Goal: Task Accomplishment & Management: Manage account settings

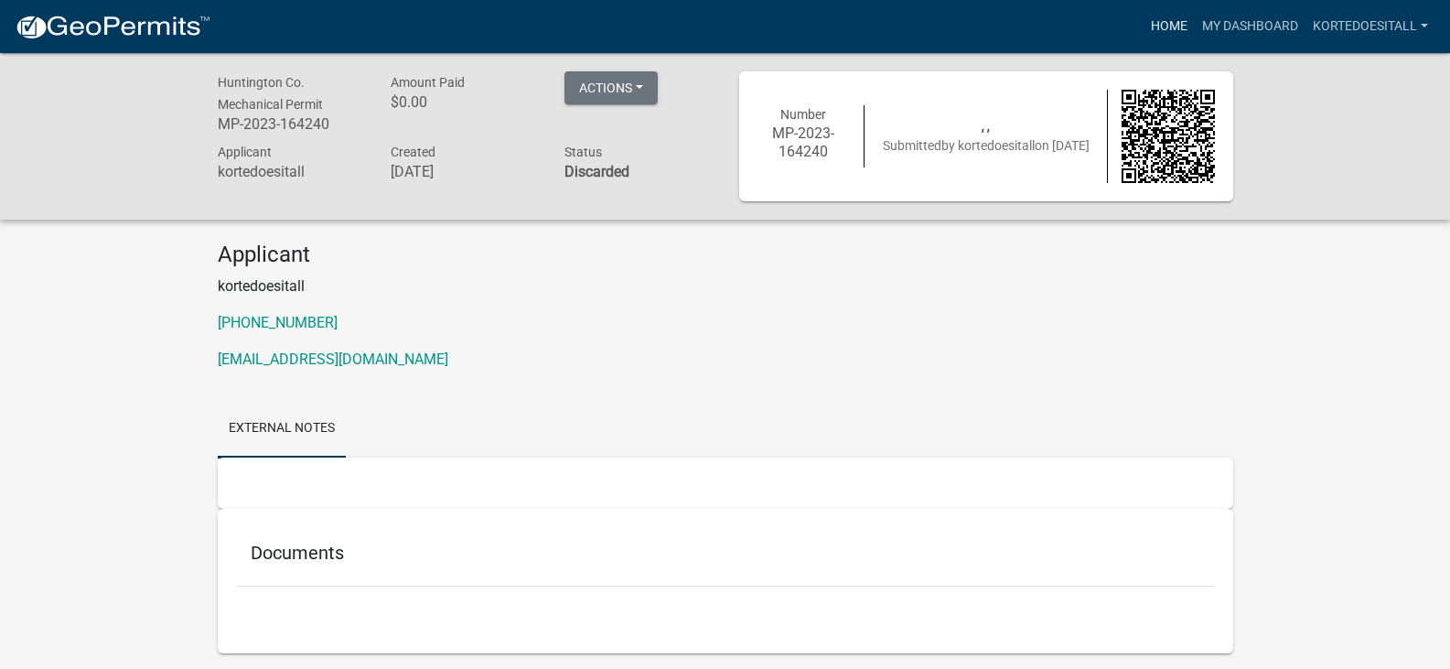
click at [1163, 24] on link "Home" at bounding box center [1169, 26] width 51 height 35
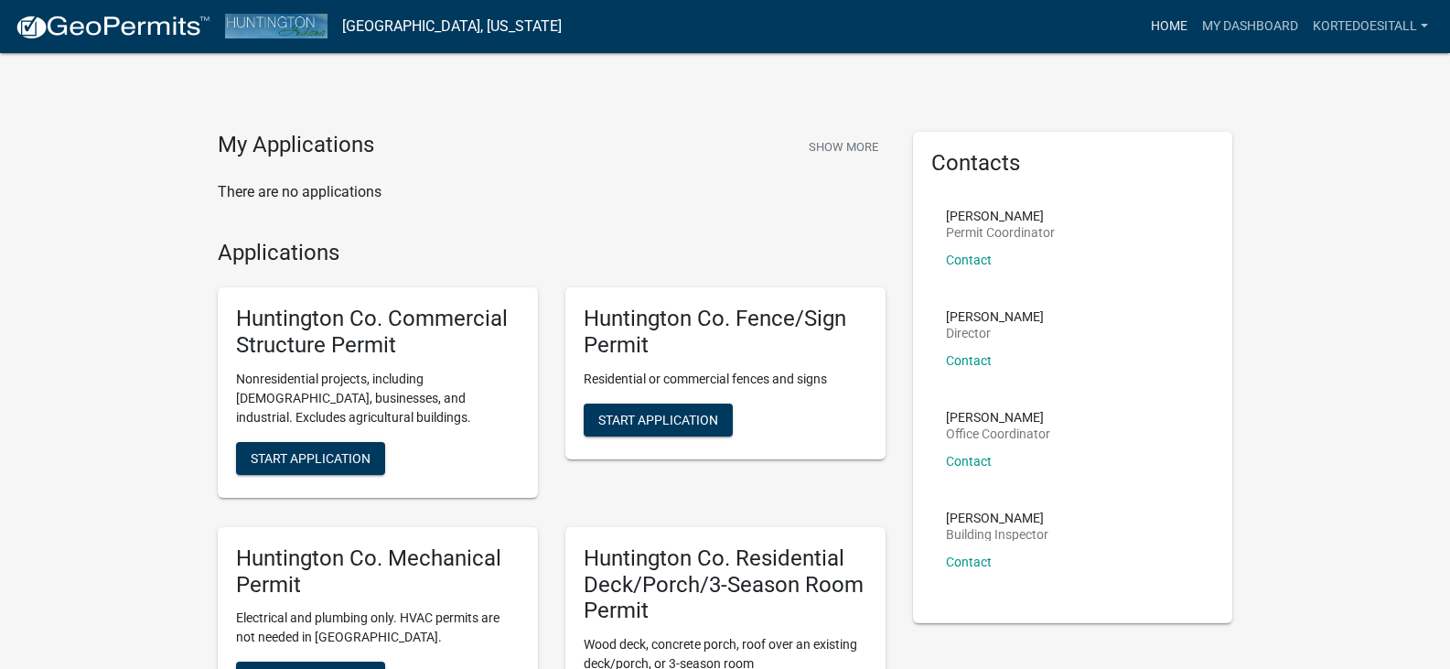
click at [1173, 27] on link "Home" at bounding box center [1169, 26] width 51 height 35
click at [1174, 27] on link "Home" at bounding box center [1169, 26] width 51 height 35
click at [156, 17] on img at bounding box center [113, 27] width 196 height 27
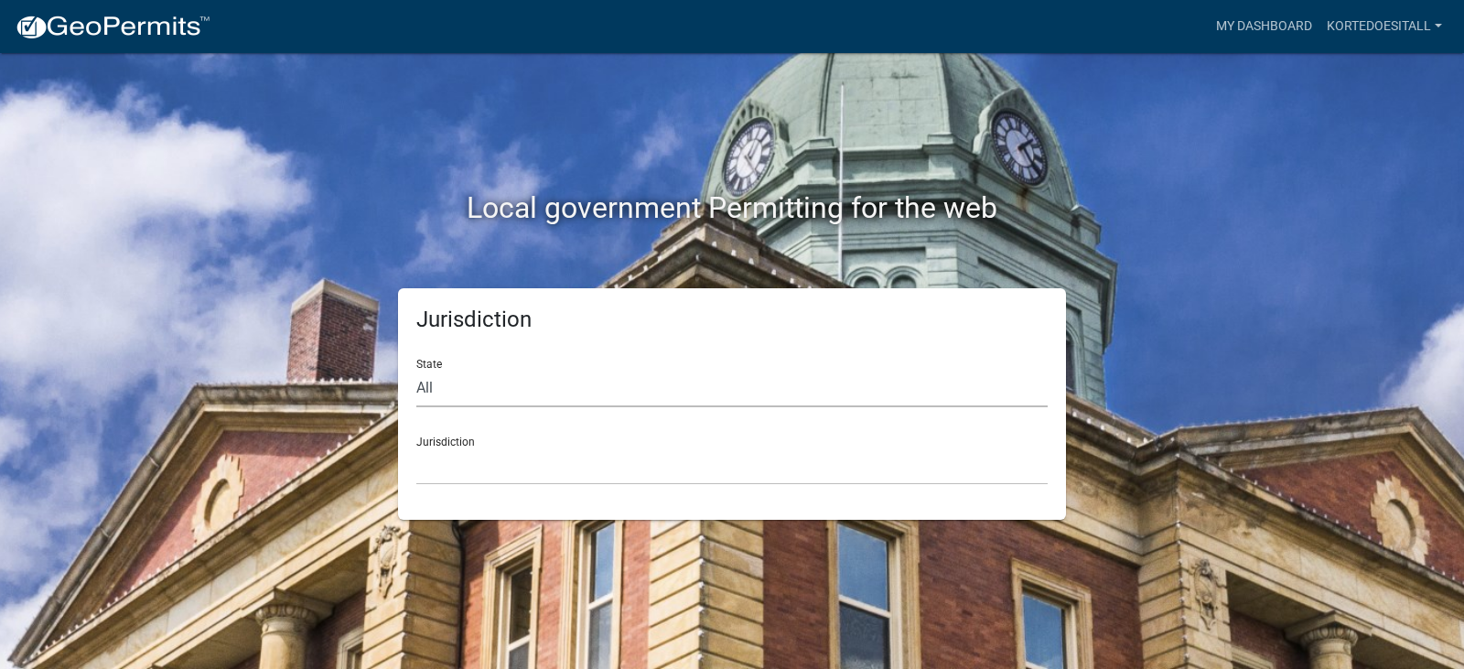
click at [463, 393] on select "All [US_STATE] [US_STATE] [US_STATE] [US_STATE] [US_STATE] [US_STATE] [US_STATE…" at bounding box center [731, 389] width 631 height 38
select select "[US_STATE]"
click at [416, 370] on select "All [US_STATE] [US_STATE] [US_STATE] [US_STATE] [US_STATE] [US_STATE] [US_STATE…" at bounding box center [731, 389] width 631 height 38
click at [472, 442] on div "Jurisdiction City of [GEOGRAPHIC_DATA], [US_STATE] City of [GEOGRAPHIC_DATA], […" at bounding box center [731, 453] width 631 height 63
click at [478, 464] on select "City of [GEOGRAPHIC_DATA], [US_STATE] City of [GEOGRAPHIC_DATA], [US_STATE] Cit…" at bounding box center [731, 466] width 631 height 38
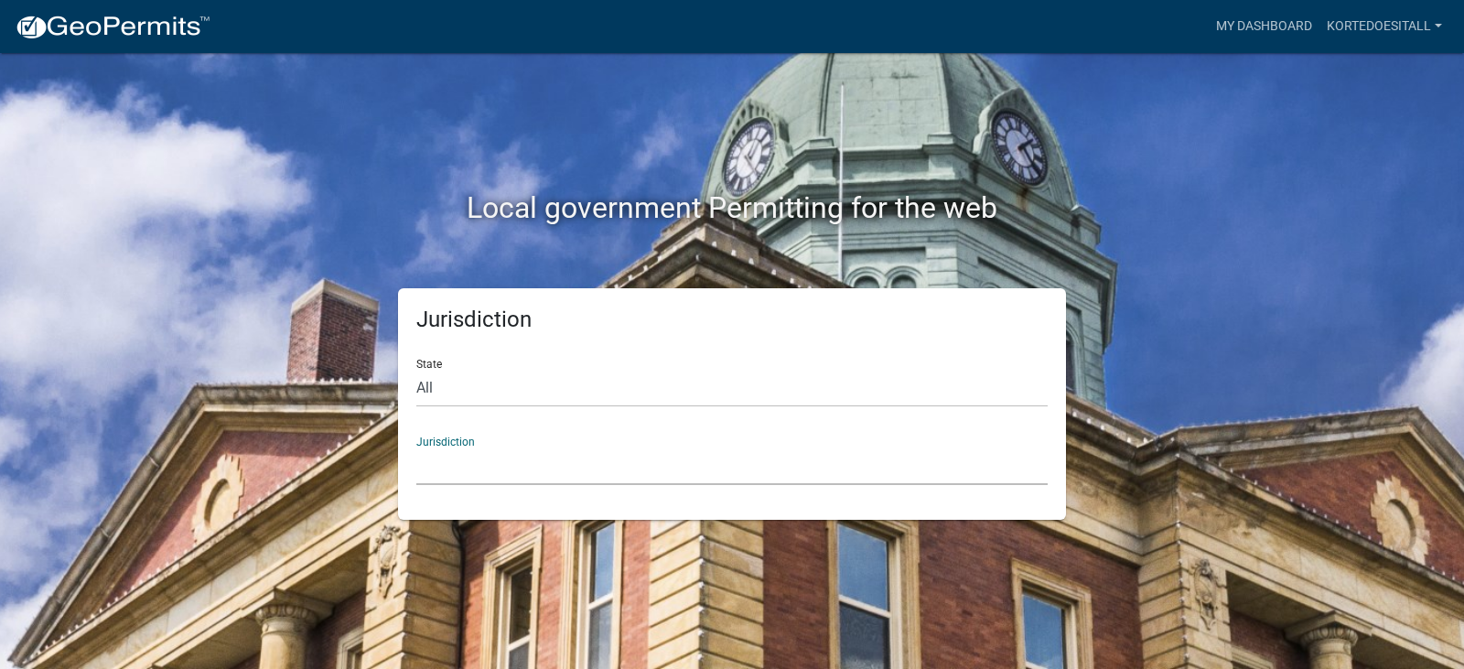
click at [251, 138] on div "Local government Permitting for the web" at bounding box center [731, 170] width 1043 height 234
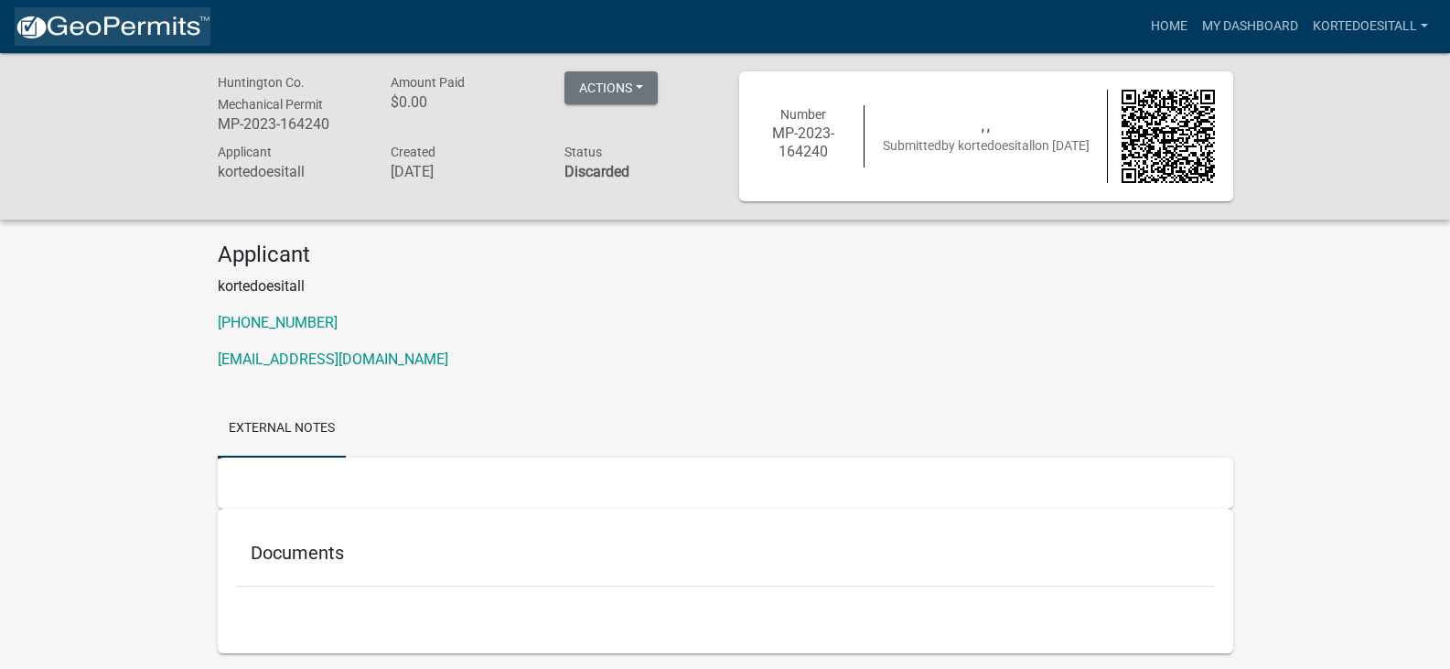
click at [89, 22] on img at bounding box center [113, 27] width 196 height 27
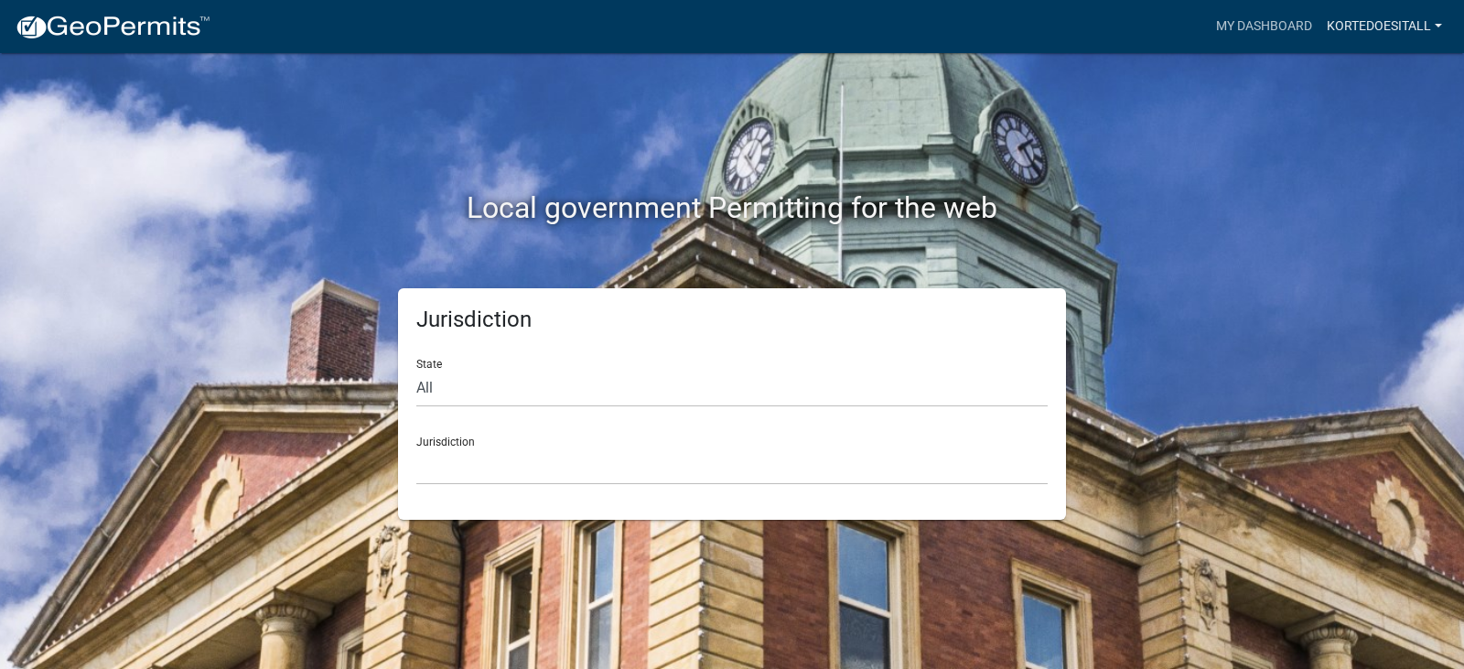
click at [1362, 26] on link "kortedoesitall" at bounding box center [1384, 26] width 130 height 35
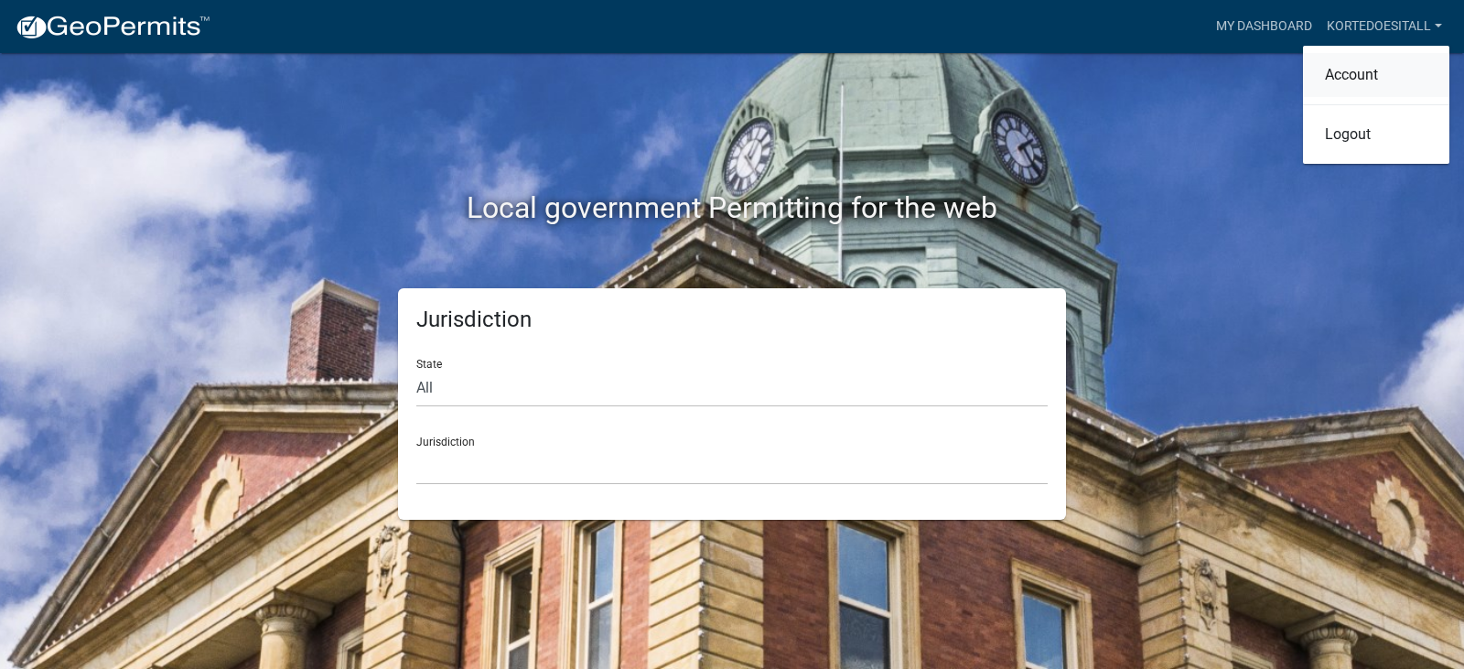
click at [1373, 61] on link "Account" at bounding box center [1376, 75] width 146 height 44
